Goal: Information Seeking & Learning: Learn about a topic

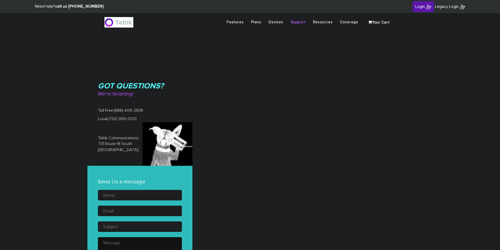
click at [426, 6] on img at bounding box center [428, 6] width 5 height 5
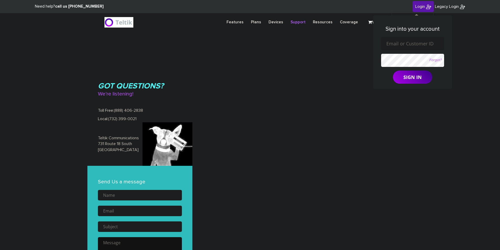
click at [474, 41] on body "Need help? call us 888-406-2838 Login Legacy Login Sign into your account Forgo…" at bounding box center [250, 166] width 500 height 332
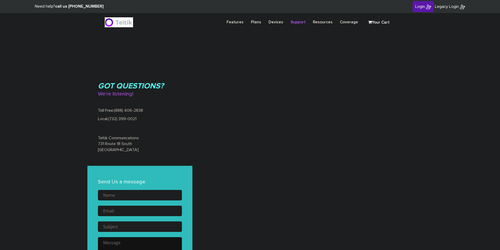
click at [130, 24] on img at bounding box center [119, 22] width 29 height 11
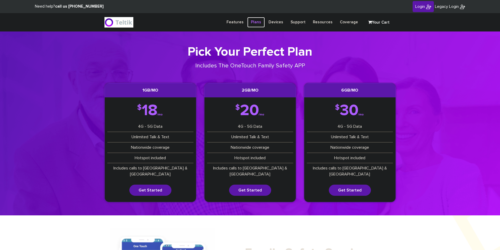
click at [264, 24] on link "Plans" at bounding box center [256, 22] width 18 height 10
